Goal: Task Accomplishment & Management: Complete application form

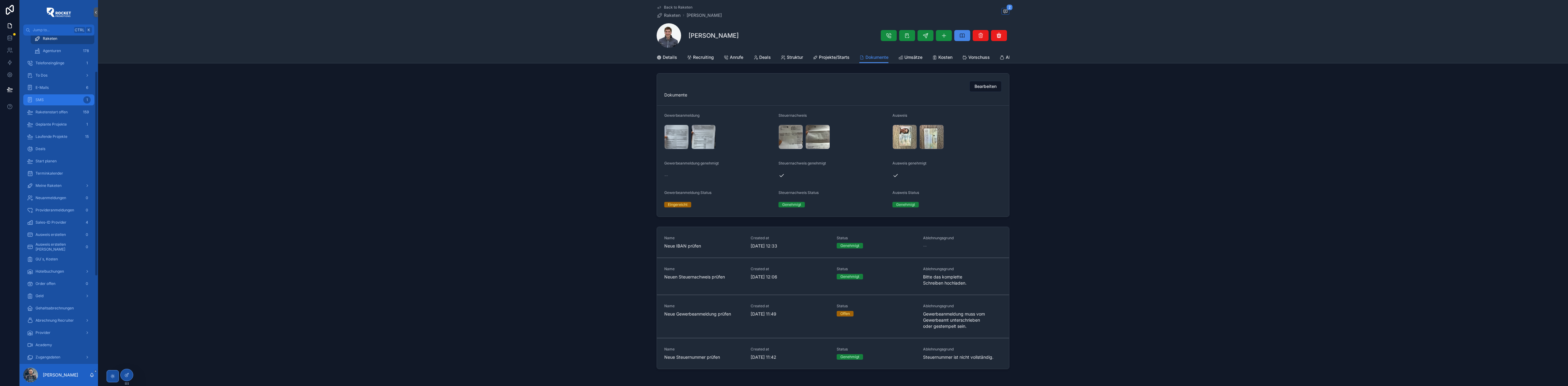
scroll to position [191, 0]
click at [48, 275] on div "Geld" at bounding box center [58, 272] width 64 height 10
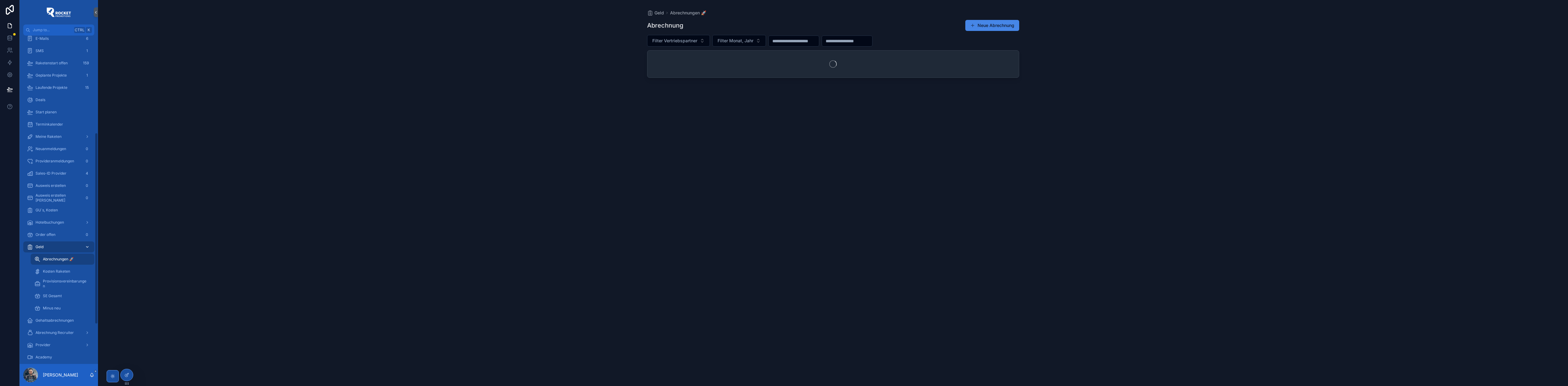
scroll to position [166, 0]
click at [990, 24] on button "Neue Abrechnung" at bounding box center [992, 26] width 54 height 11
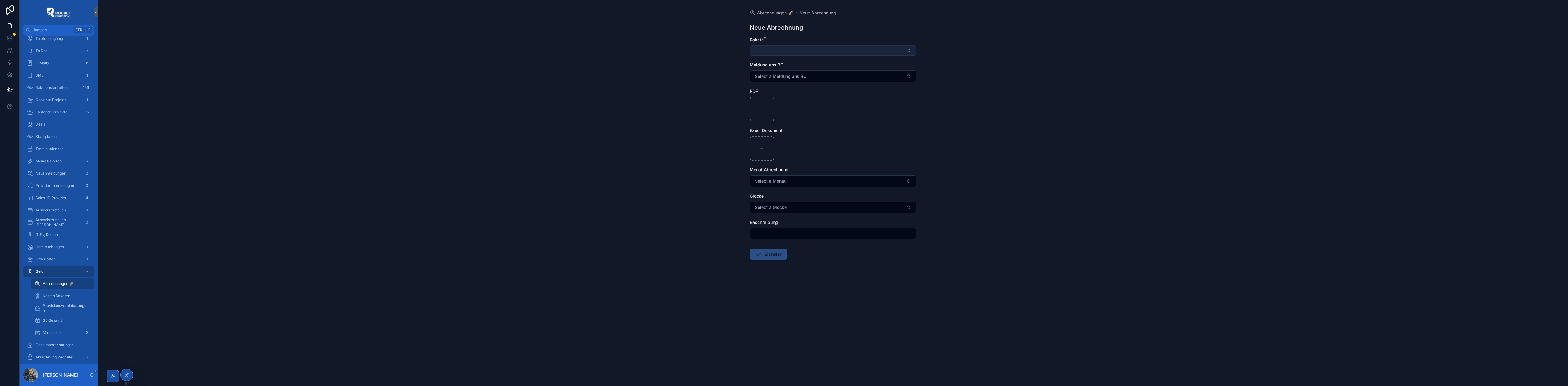
click at [796, 49] on button "Select Button" at bounding box center [833, 50] width 167 height 10
type input "**********"
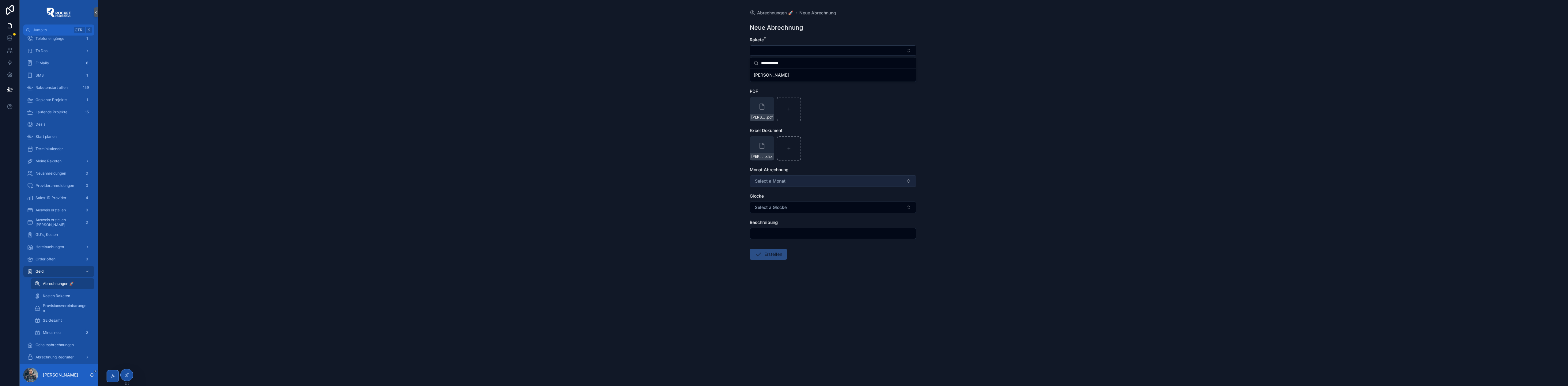
click at [768, 178] on button "Select a Monat" at bounding box center [833, 181] width 167 height 12
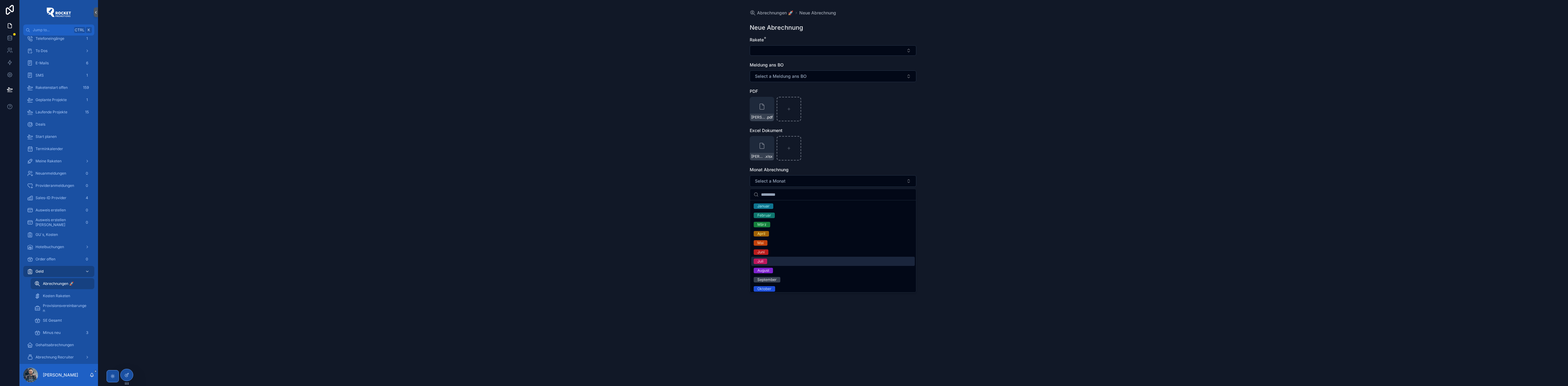
click at [771, 259] on div "Juli" at bounding box center [833, 261] width 164 height 9
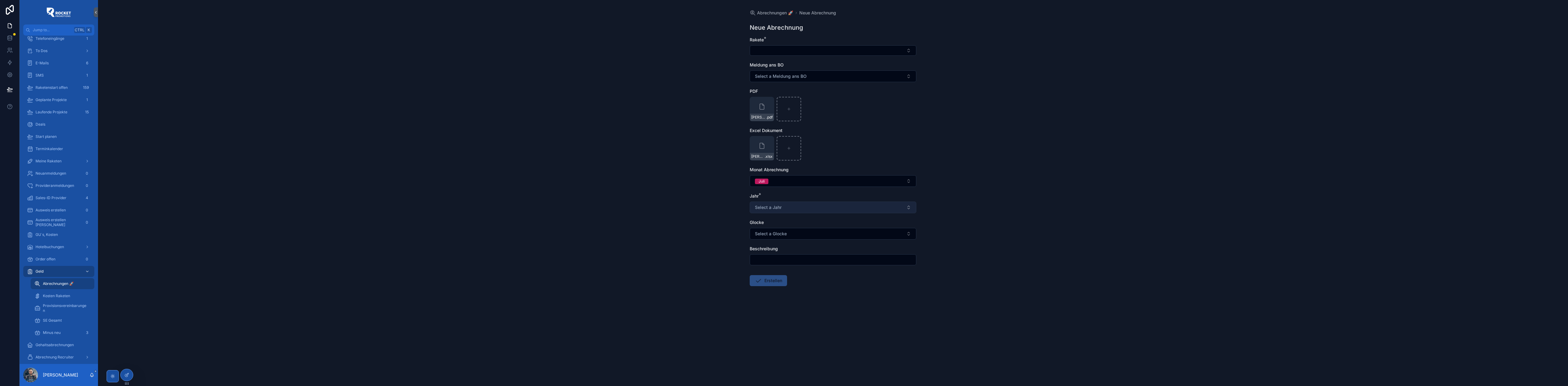
click at [782, 210] on span "Select a Jahr" at bounding box center [768, 208] width 27 height 6
click at [771, 253] on div "2025" at bounding box center [833, 251] width 164 height 9
click at [771, 259] on input "scrollable content" at bounding box center [833, 260] width 166 height 9
click at [699, 223] on div "Abrechnungen 🚀 Neue Abrechnung Neue Abrechnung Rakete * Meldung ans BO Select a…" at bounding box center [833, 193] width 1470 height 386
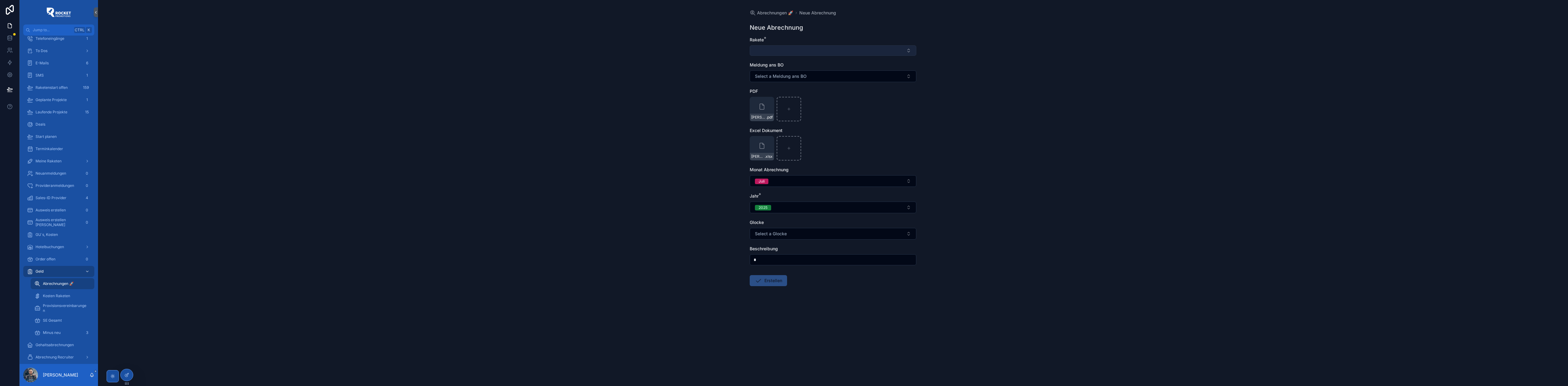
click at [770, 45] on button "Select Button" at bounding box center [833, 50] width 167 height 10
click at [769, 76] on span "[PERSON_NAME]" at bounding box center [771, 75] width 35 height 6
click at [701, 68] on div "Abrechnungen 🚀 Neue Abrechnung Neue Abrechnung Rakete * [PERSON_NAME] Meldung a…" at bounding box center [833, 193] width 1470 height 386
drag, startPoint x: 777, startPoint y: 283, endPoint x: 738, endPoint y: 275, distance: 39.8
click at [734, 277] on div "Abrechnungen 🚀 Neue Abrechnung Neue Abrechnung Rakete * [PERSON_NAME] Meldung a…" at bounding box center [833, 193] width 1470 height 386
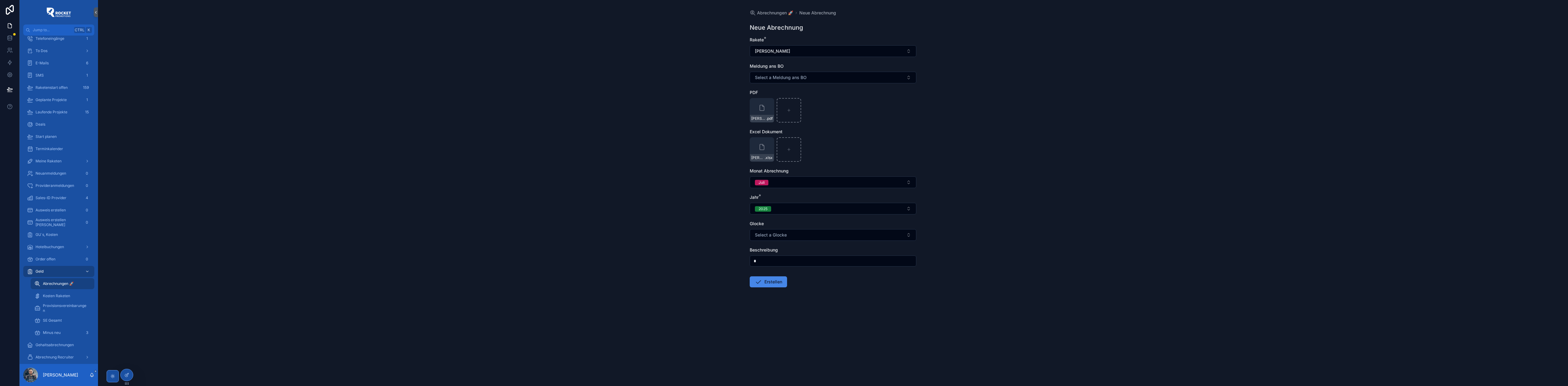
click at [768, 263] on input "scrollable content" at bounding box center [833, 261] width 166 height 9
click at [774, 281] on button "Erstellen" at bounding box center [768, 282] width 37 height 11
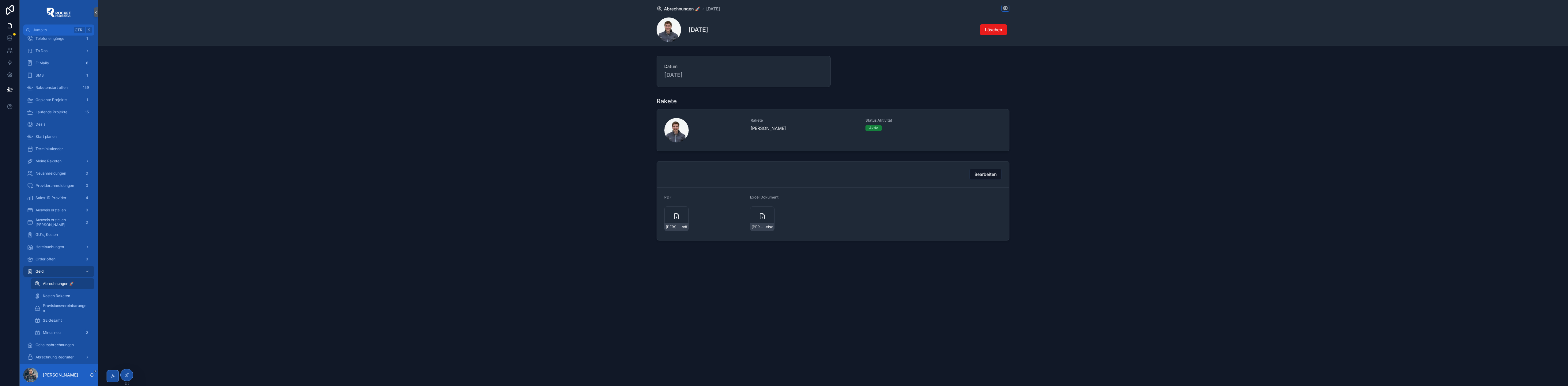
click at [682, 6] on span "Abrechnungen 🚀" at bounding box center [682, 9] width 36 height 6
